Goal: Download file/media

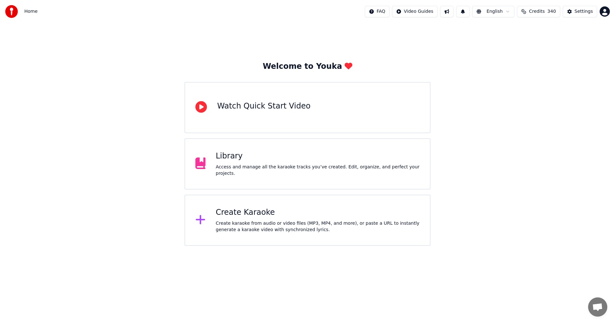
click at [543, 11] on span "Credits" at bounding box center [537, 11] width 16 height 6
click at [548, 84] on button "Refresh" at bounding box center [542, 89] width 33 height 12
click at [339, 167] on div "Library Access and manage all the karaoke tracks you’ve created. Edit, organize…" at bounding box center [318, 164] width 204 height 26
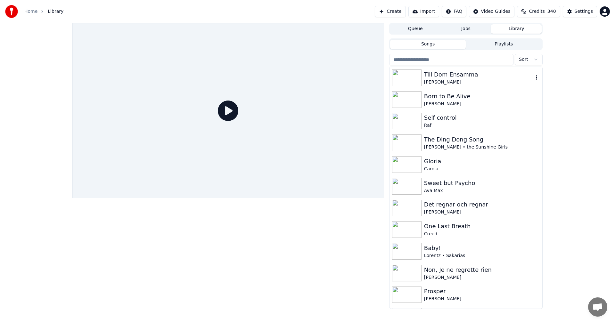
click at [533, 76] on icon "button" at bounding box center [536, 77] width 6 height 5
click at [407, 173] on div "[PERSON_NAME]" at bounding box center [466, 165] width 153 height 22
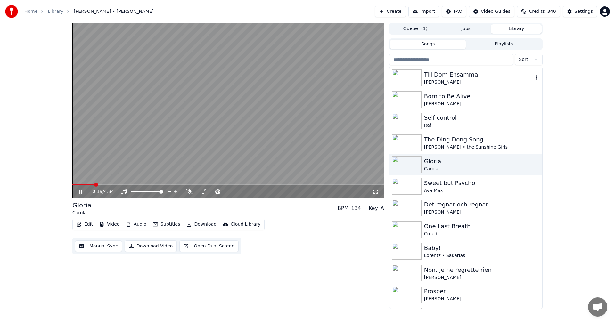
click at [464, 72] on div "Till Dom Ensamma" at bounding box center [478, 74] width 109 height 9
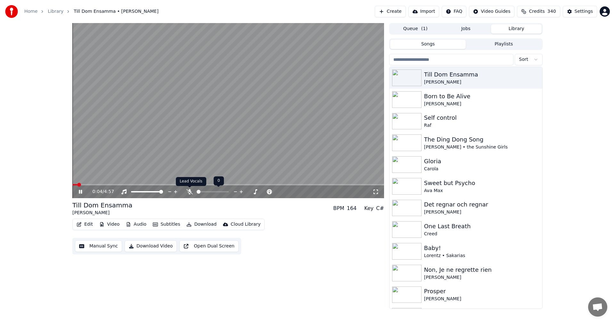
click at [188, 192] on icon at bounding box center [189, 191] width 6 height 5
click at [129, 184] on span at bounding box center [228, 184] width 312 height 1
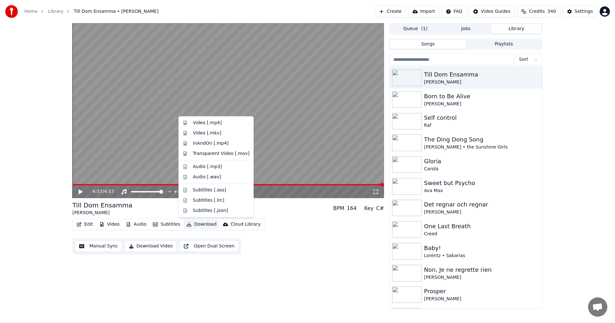
click at [199, 223] on button "Download" at bounding box center [201, 224] width 35 height 9
click at [228, 168] on div "Audio [.mp3]" at bounding box center [221, 167] width 57 height 6
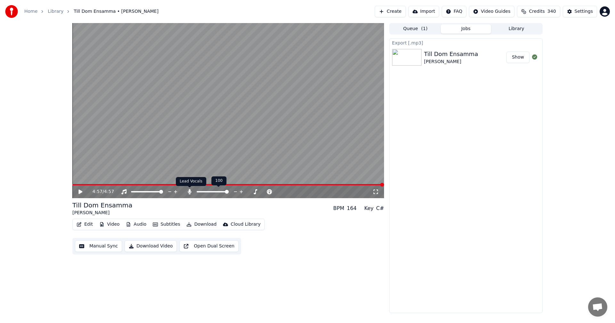
click at [189, 193] on icon at bounding box center [190, 191] width 4 height 5
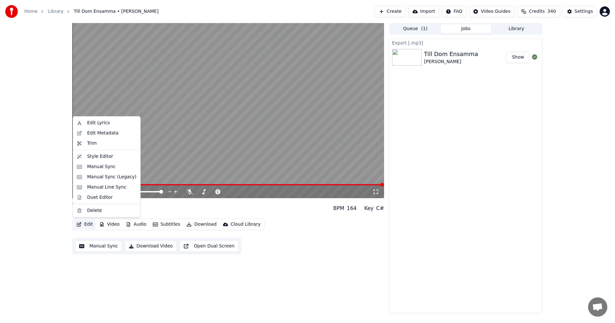
click at [83, 223] on button "Edit" at bounding box center [84, 224] width 21 height 9
click at [102, 122] on div "Edit Lyrics" at bounding box center [98, 123] width 23 height 6
